Goal: Task Accomplishment & Management: Use online tool/utility

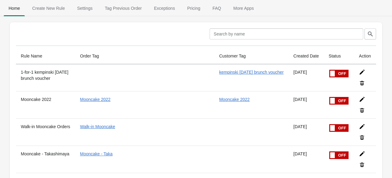
click at [121, 30] on div at bounding box center [159, 33] width 92 height 11
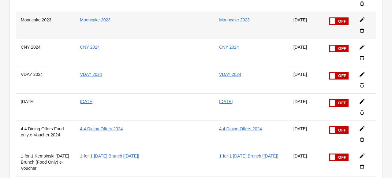
scroll to position [988, 0]
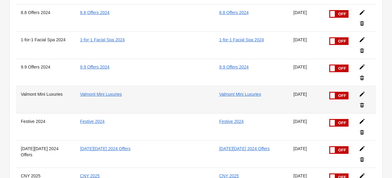
click at [332, 92] on span at bounding box center [329, 92] width 39 height 0
click at [0, 0] on input "checkbox" at bounding box center [0, 0] width 0 height 0
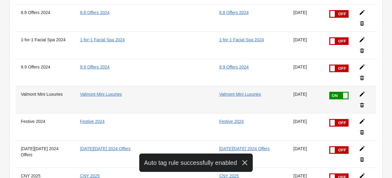
click at [359, 91] on icon at bounding box center [362, 94] width 6 height 6
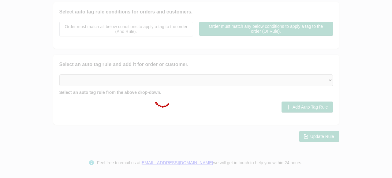
type input "Valmont Mini Luxuries"
checkbox input "true"
type input "Valmont Mini Luxuries"
checkbox input "true"
type input "Valmont Mini Luxuries"
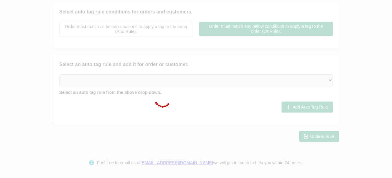
select select "5"
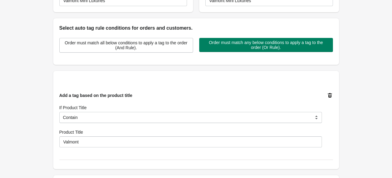
scroll to position [193, 0]
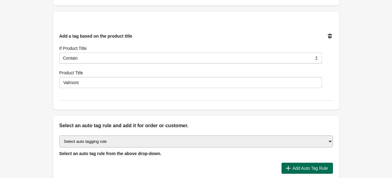
click at [295, 170] on span "Add Auto Tag Rule" at bounding box center [310, 168] width 35 height 5
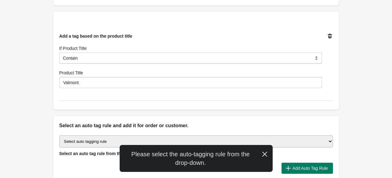
click at [266, 153] on icon "button" at bounding box center [264, 154] width 5 height 5
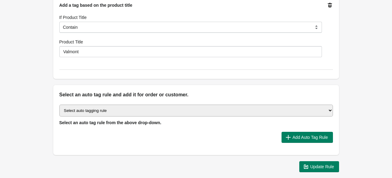
scroll to position [223, 0]
click at [215, 106] on select "Select auto tagging rule Tag by order amount Tag based on the order count (Volu…" at bounding box center [196, 111] width 274 height 12
select select "2"
click at [59, 105] on select "Select auto tagging rule Tag by order amount Tag based on the order count (Volu…" at bounding box center [196, 111] width 274 height 12
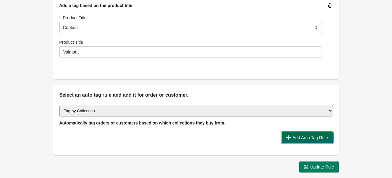
click at [318, 140] on button "Add Auto Tag Rule" at bounding box center [307, 137] width 51 height 11
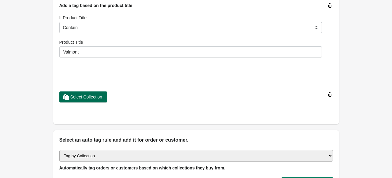
click at [86, 99] on span "Select Collection" at bounding box center [86, 97] width 32 height 5
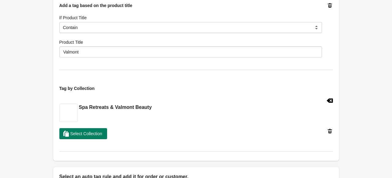
click at [32, 114] on div "Back Edit Rule Update Rule Enable this auto tag rule? Auto Tag Rule Name Valmon…" at bounding box center [196, 18] width 392 height 483
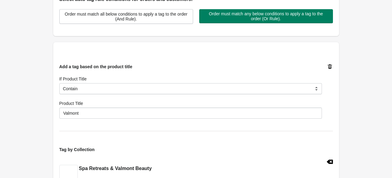
scroll to position [193, 0]
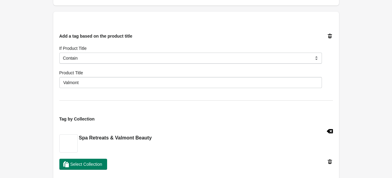
click at [331, 39] on icon at bounding box center [330, 36] width 6 height 6
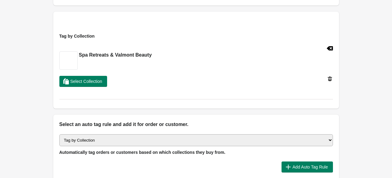
click at [357, 52] on div "Back Edit Rule Update Rule Enable this auto tag rule? Auto Tag Rule Name Valmon…" at bounding box center [196, 7] width 392 height 400
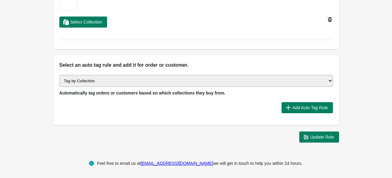
scroll to position [253, 0]
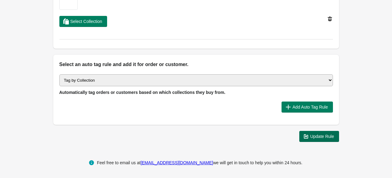
click at [319, 136] on span "Update Rule" at bounding box center [322, 136] width 24 height 5
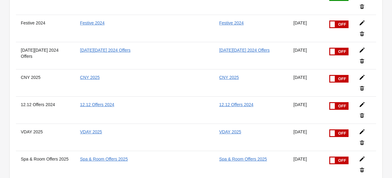
scroll to position [1049, 0]
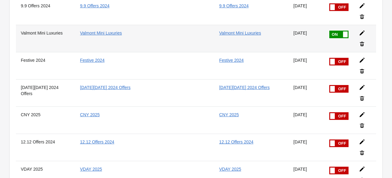
click at [360, 25] on div at bounding box center [362, 36] width 17 height 22
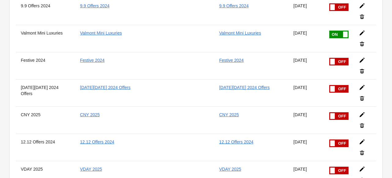
click at [359, 30] on icon at bounding box center [362, 33] width 6 height 6
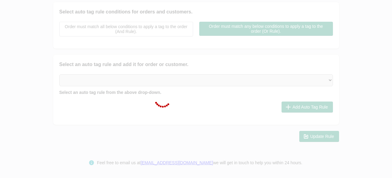
type input "Valmont Mini Luxuries"
checkbox input "true"
type input "Valmont Mini Luxuries"
checkbox input "true"
type input "Valmont Mini Luxuries"
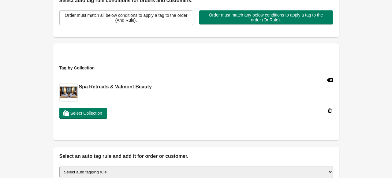
scroll to position [8, 0]
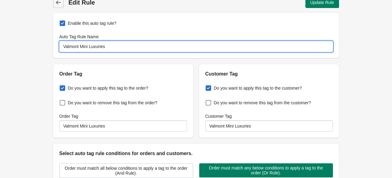
click at [108, 49] on input "Valmont Mini Luxuries" at bounding box center [196, 46] width 274 height 11
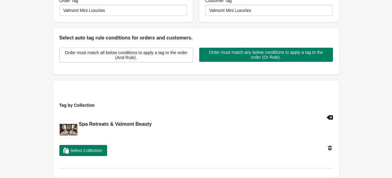
scroll to position [161, 0]
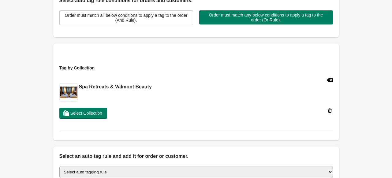
click at [329, 108] on icon at bounding box center [330, 110] width 4 height 5
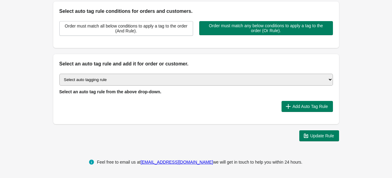
scroll to position [150, 0]
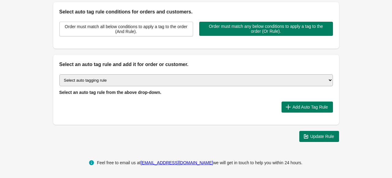
click at [271, 80] on select "Select auto tagging rule Tag by order amount Tag based on the order count (Volu…" at bounding box center [196, 80] width 274 height 12
select select "51"
click at [59, 74] on select "Select auto tagging rule Tag by order amount Tag based on the order count (Volu…" at bounding box center [196, 80] width 274 height 12
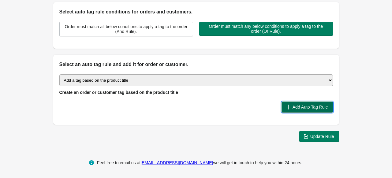
click at [306, 105] on span "Add Auto Tag Rule" at bounding box center [310, 107] width 35 height 5
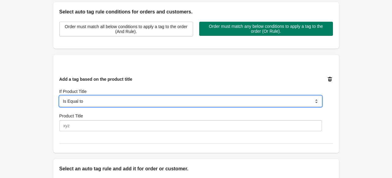
click at [132, 101] on select "Is Equal to Contain Is not Equal to Does not Contain Start With" at bounding box center [190, 101] width 263 height 11
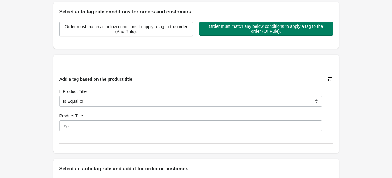
click at [38, 124] on div "Back Edit Rule Update Rule Enable this auto tag rule? Auto Tag Rule Name Valmon…" at bounding box center [196, 50] width 392 height 401
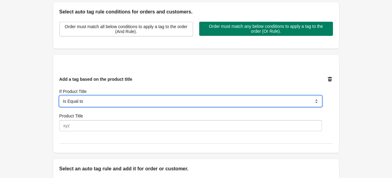
click at [96, 105] on select "Is Equal to Contain Is not Equal to Does not Contain Start With" at bounding box center [190, 101] width 263 height 11
select select "5"
click at [59, 96] on select "Is Equal to Contain Is not Equal to Does not Contain Start With" at bounding box center [190, 101] width 263 height 11
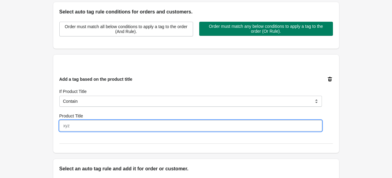
click at [95, 124] on input "Product Title" at bounding box center [190, 125] width 263 height 11
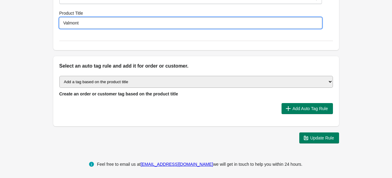
scroll to position [254, 0]
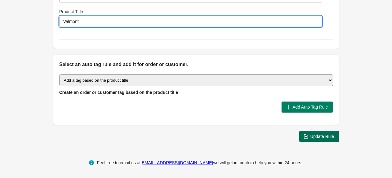
type input "Valmont"
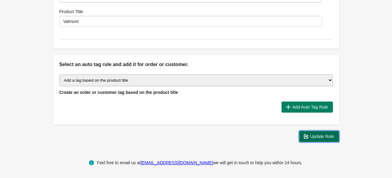
click at [323, 136] on span "Update Rule" at bounding box center [322, 136] width 24 height 5
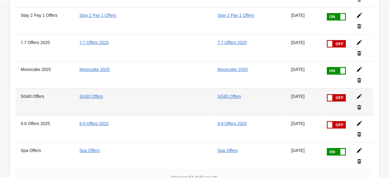
scroll to position [1346, 0]
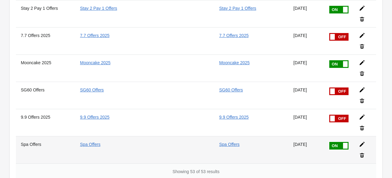
click at [75, 146] on th "Spa Offers" at bounding box center [45, 149] width 59 height 27
